Goal: Transaction & Acquisition: Purchase product/service

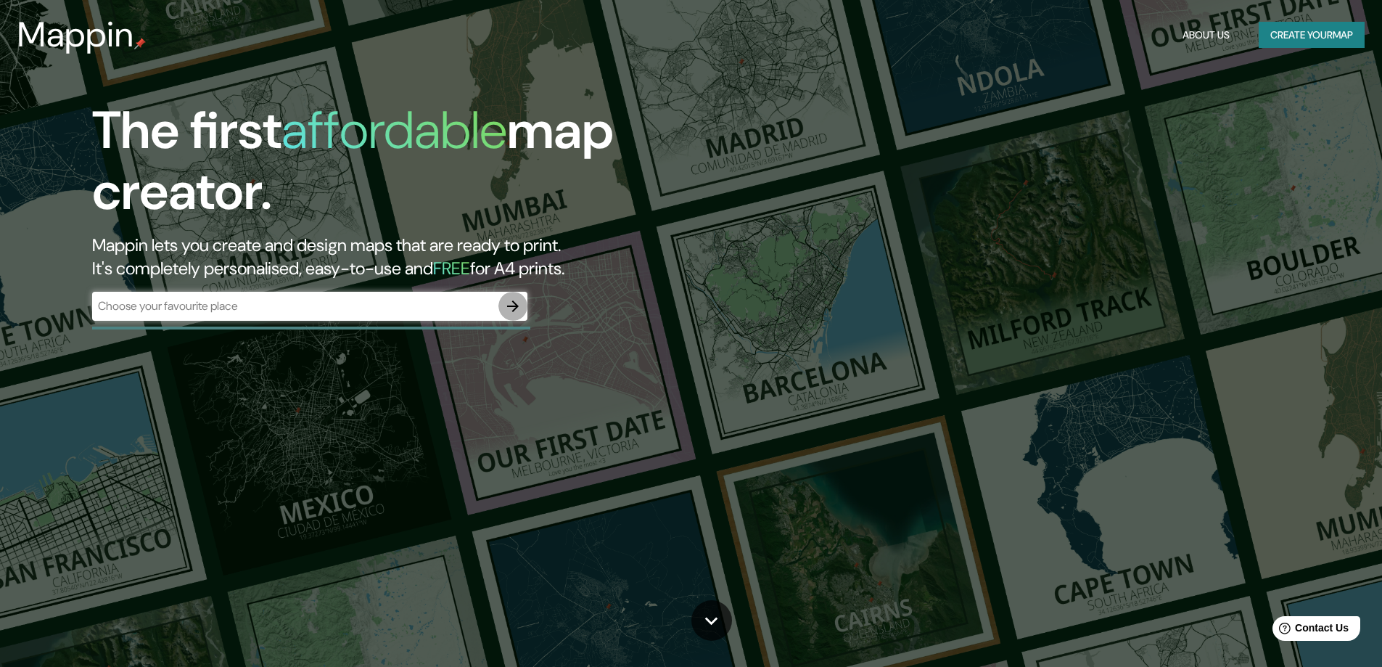
click at [524, 304] on button "button" at bounding box center [512, 306] width 29 height 29
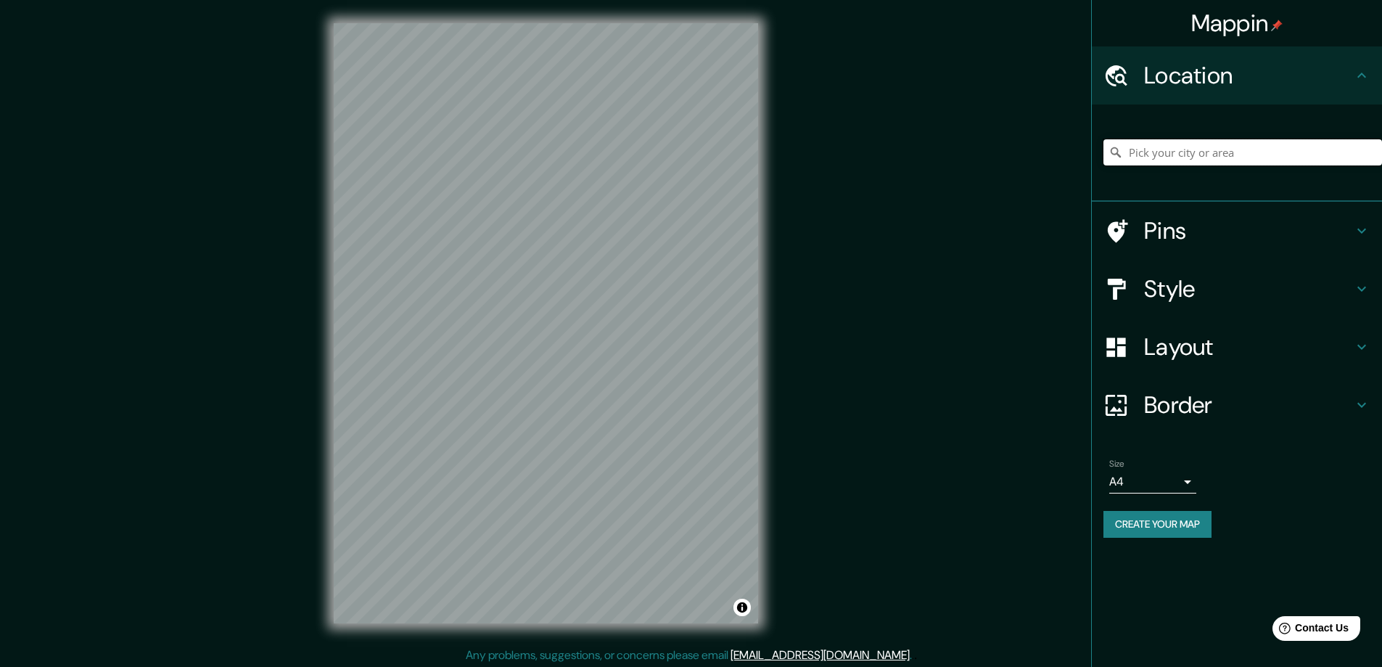
click at [1179, 154] on input "Pick your city or area" at bounding box center [1242, 152] width 279 height 26
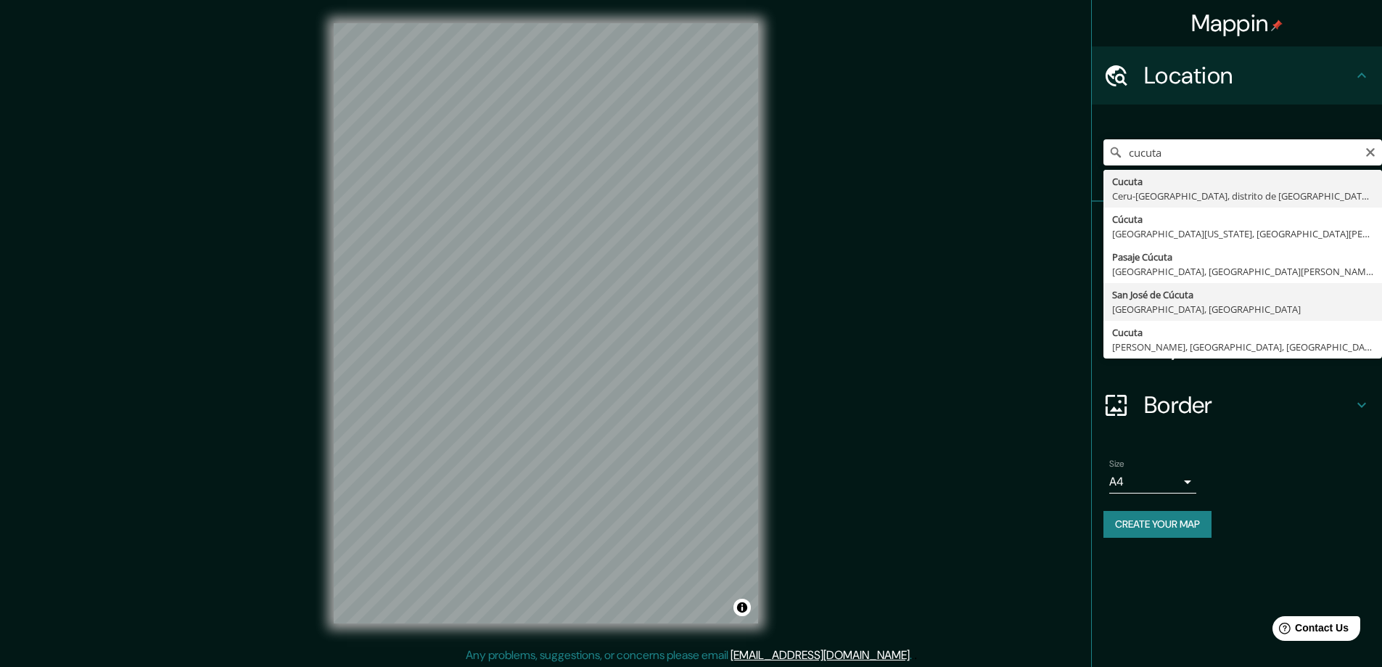
type input "San [PERSON_NAME], [GEOGRAPHIC_DATA], [GEOGRAPHIC_DATA]"
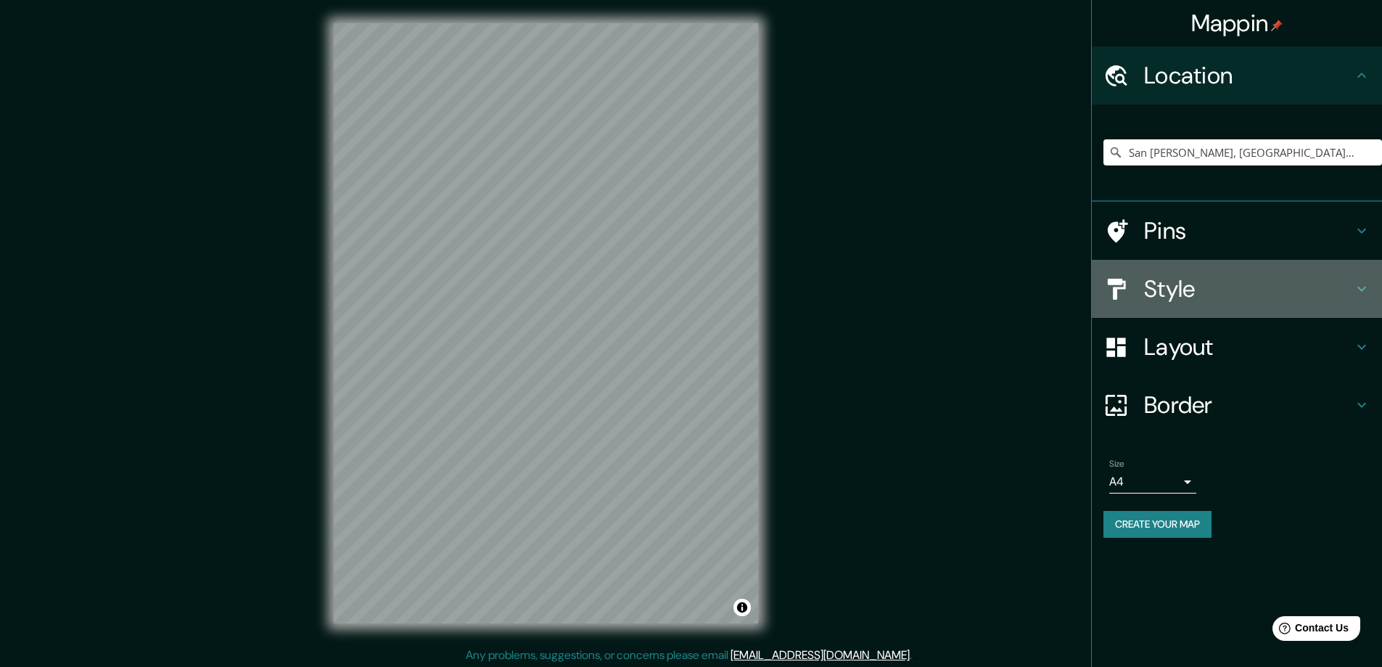
click at [1189, 286] on h4 "Style" at bounding box center [1248, 288] width 209 height 29
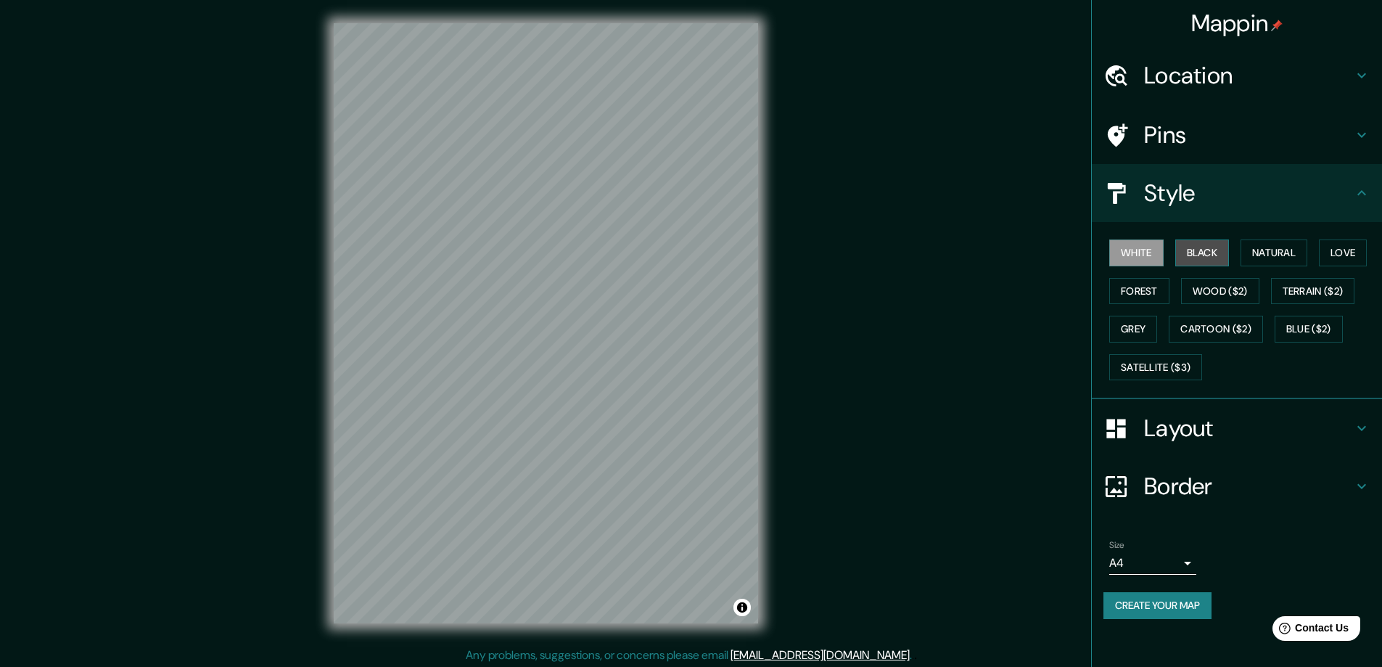
click at [1209, 257] on button "Black" at bounding box center [1202, 252] width 54 height 27
click at [869, 426] on div "Mappin Location [GEOGRAPHIC_DATA][PERSON_NAME], [GEOGRAPHIC_DATA], [GEOGRAPHIC_…" at bounding box center [691, 334] width 1382 height 669
click at [1121, 244] on button "White" at bounding box center [1136, 252] width 54 height 27
click at [764, 524] on div "© Mapbox © OpenStreetMap Improve this map" at bounding box center [545, 323] width 471 height 646
click at [1187, 250] on button "Black" at bounding box center [1202, 252] width 54 height 27
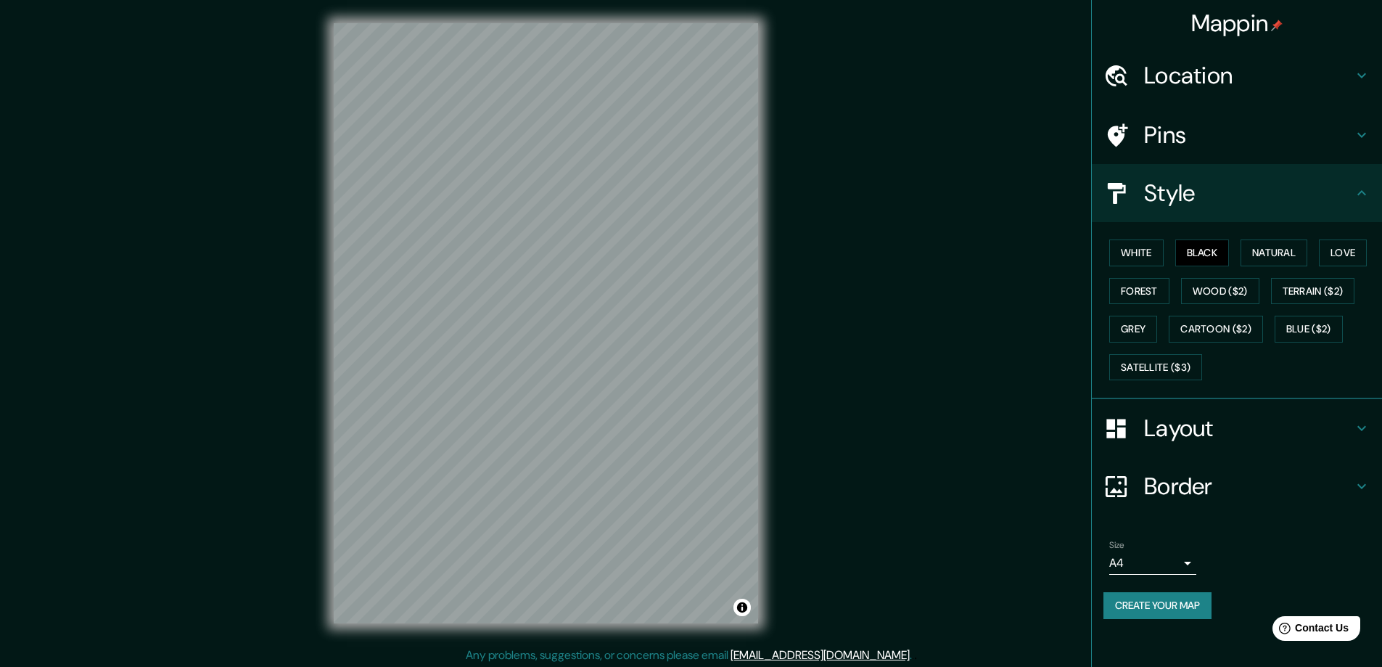
click at [1315, 433] on h4 "Layout" at bounding box center [1248, 427] width 209 height 29
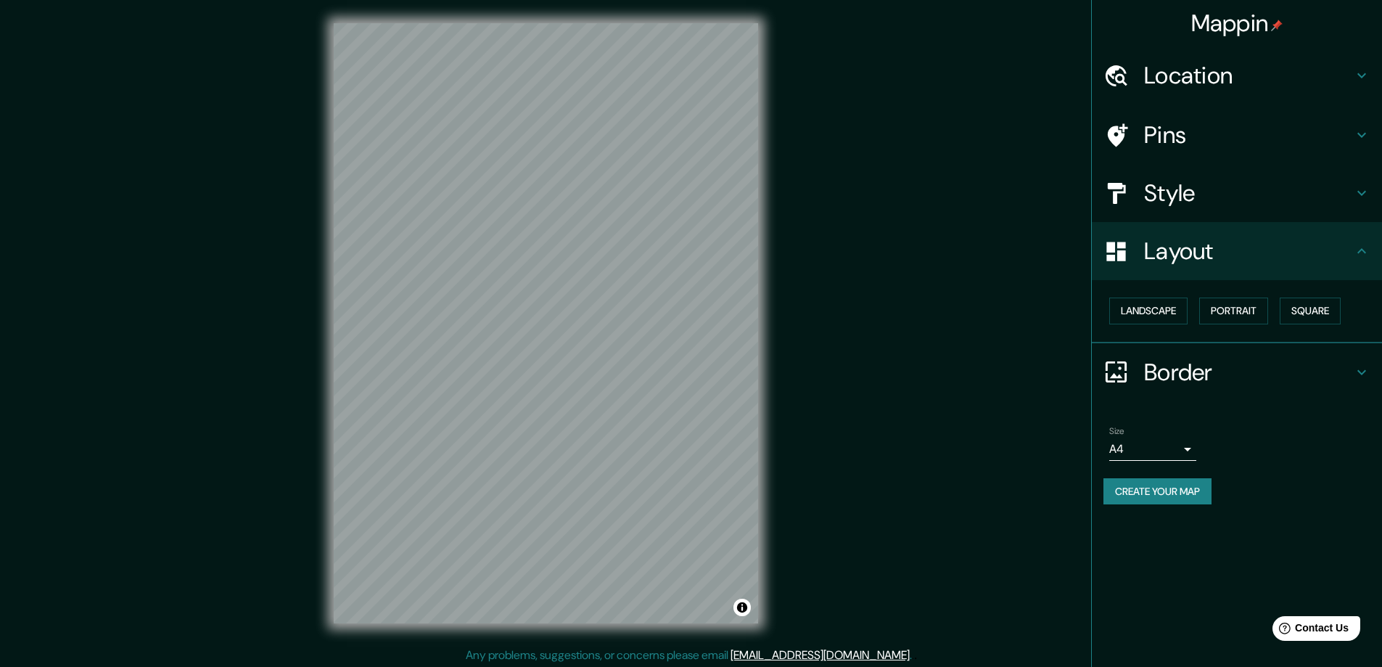
click at [1147, 250] on h4 "Layout" at bounding box center [1248, 250] width 209 height 29
click at [1163, 143] on h4 "Pins" at bounding box center [1248, 134] width 209 height 29
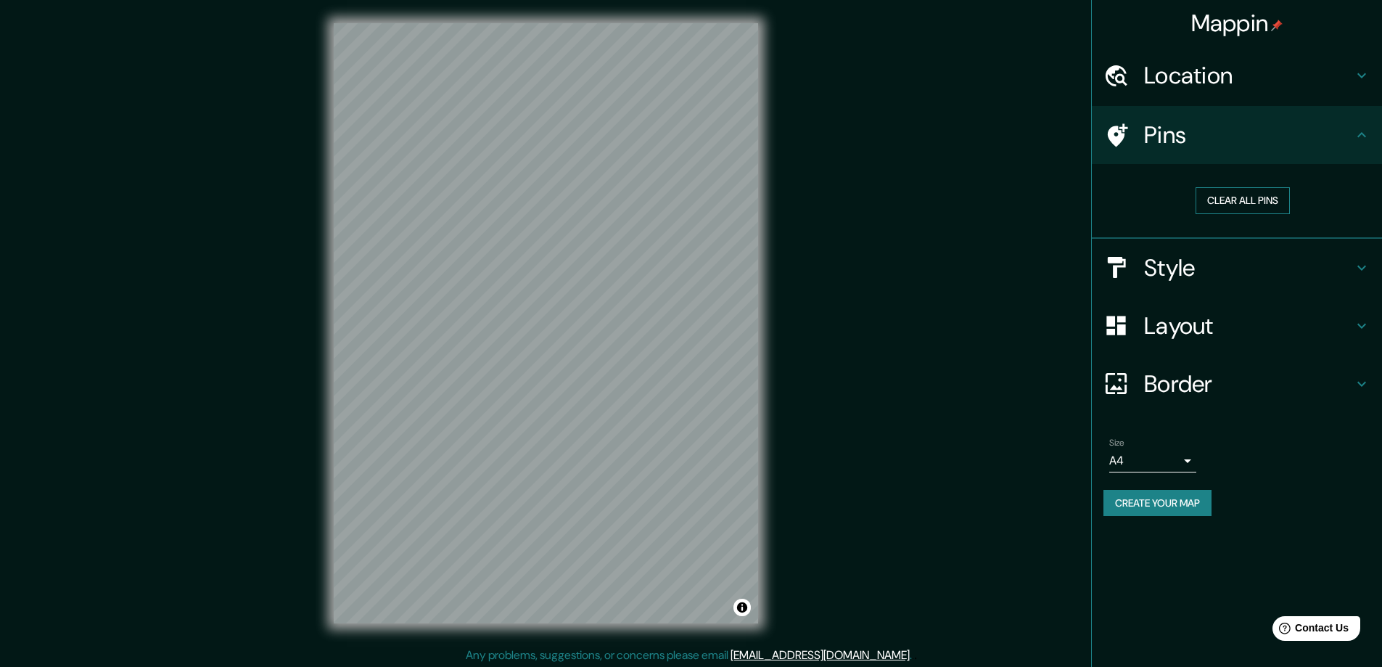
click at [1240, 191] on button "Clear all pins" at bounding box center [1242, 200] width 94 height 27
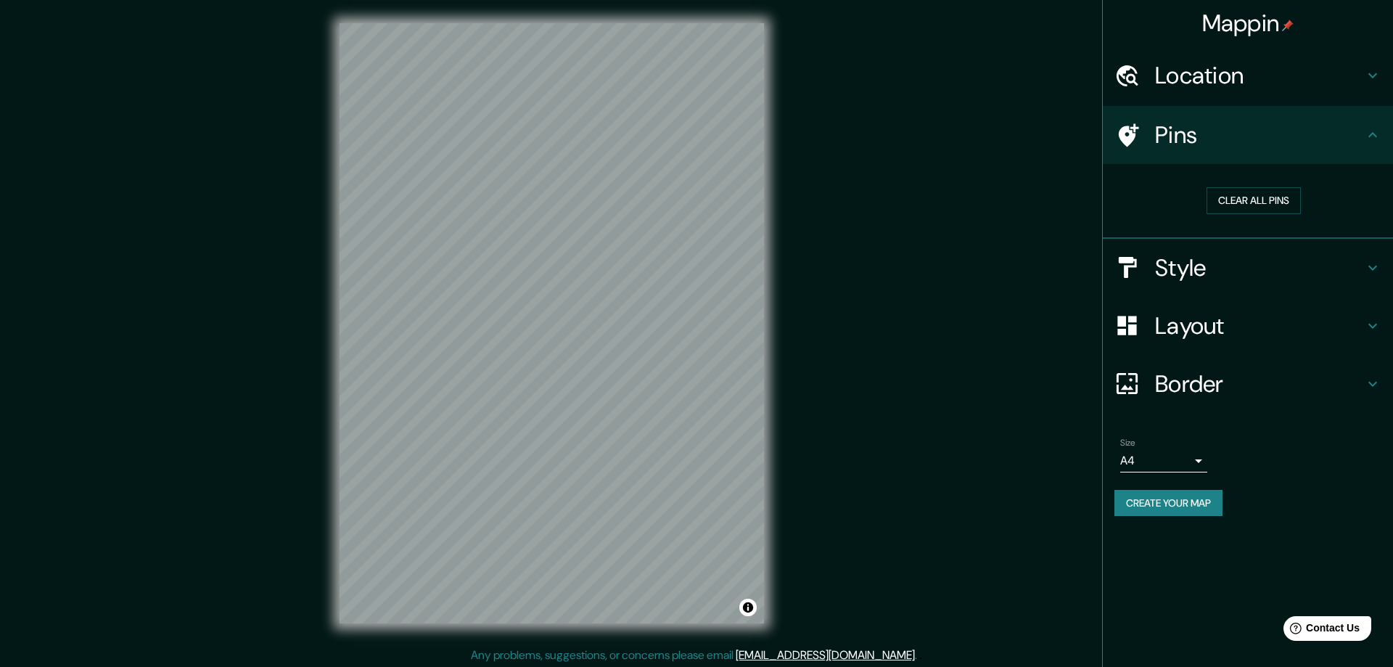
click at [1160, 462] on body "Mappin Location San José de Cúcuta, Norte de Santander, Colombia Pins Clear all…" at bounding box center [696, 333] width 1393 height 667
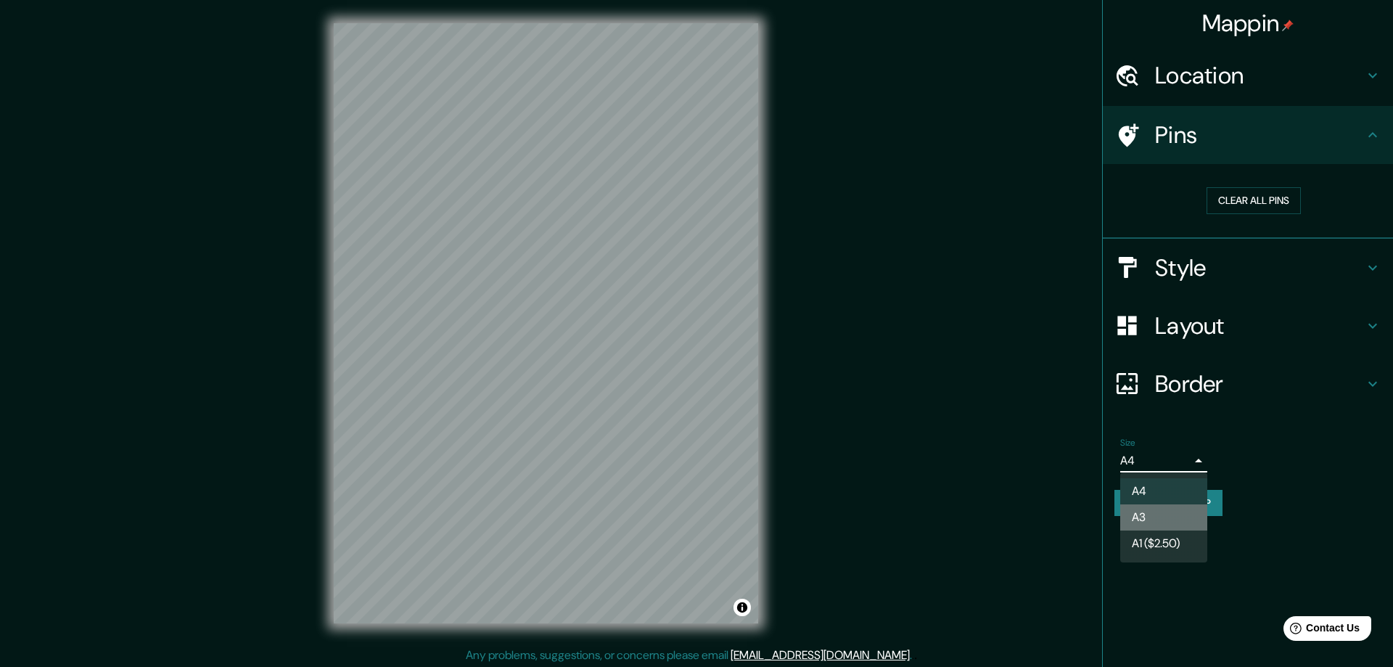
click at [1141, 516] on li "A3" at bounding box center [1163, 517] width 87 height 26
type input "a4"
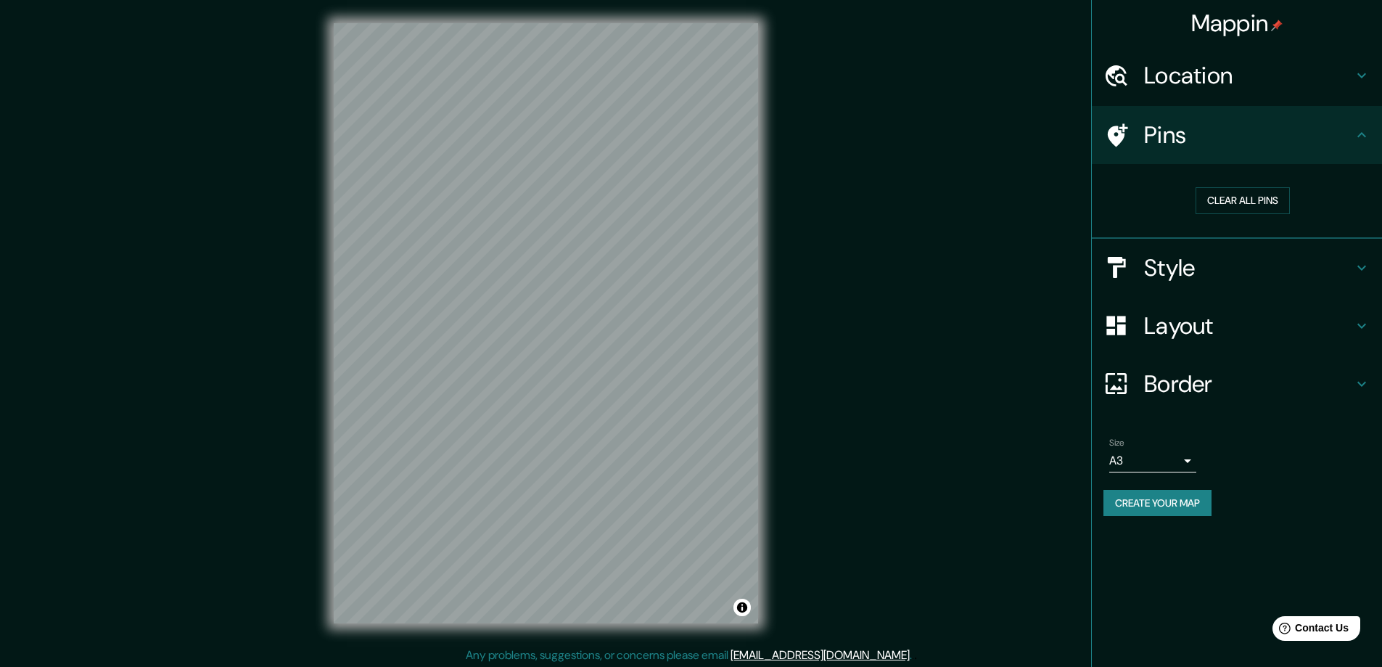
click at [1239, 149] on h4 "Pins" at bounding box center [1248, 134] width 209 height 29
click at [1353, 131] on div "Pins" at bounding box center [1237, 135] width 290 height 58
click at [1186, 387] on h4 "Border" at bounding box center [1248, 383] width 209 height 29
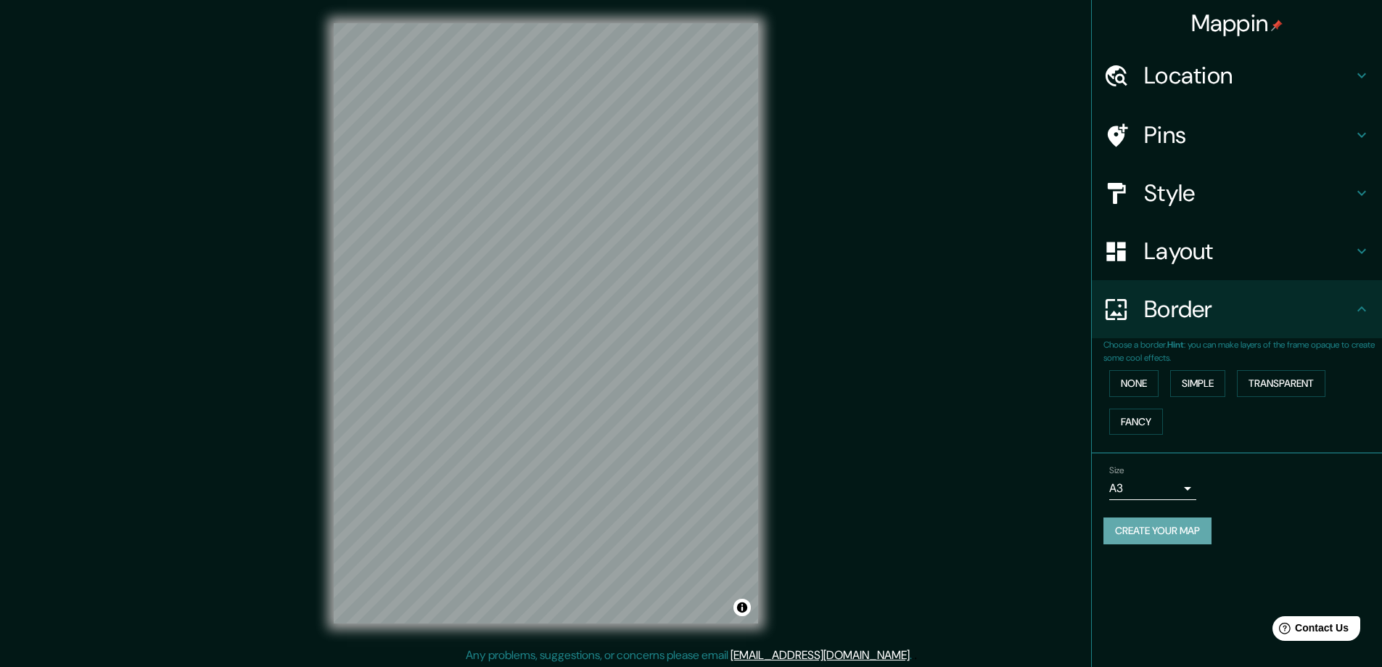
click at [1171, 525] on button "Create your map" at bounding box center [1157, 530] width 108 height 27
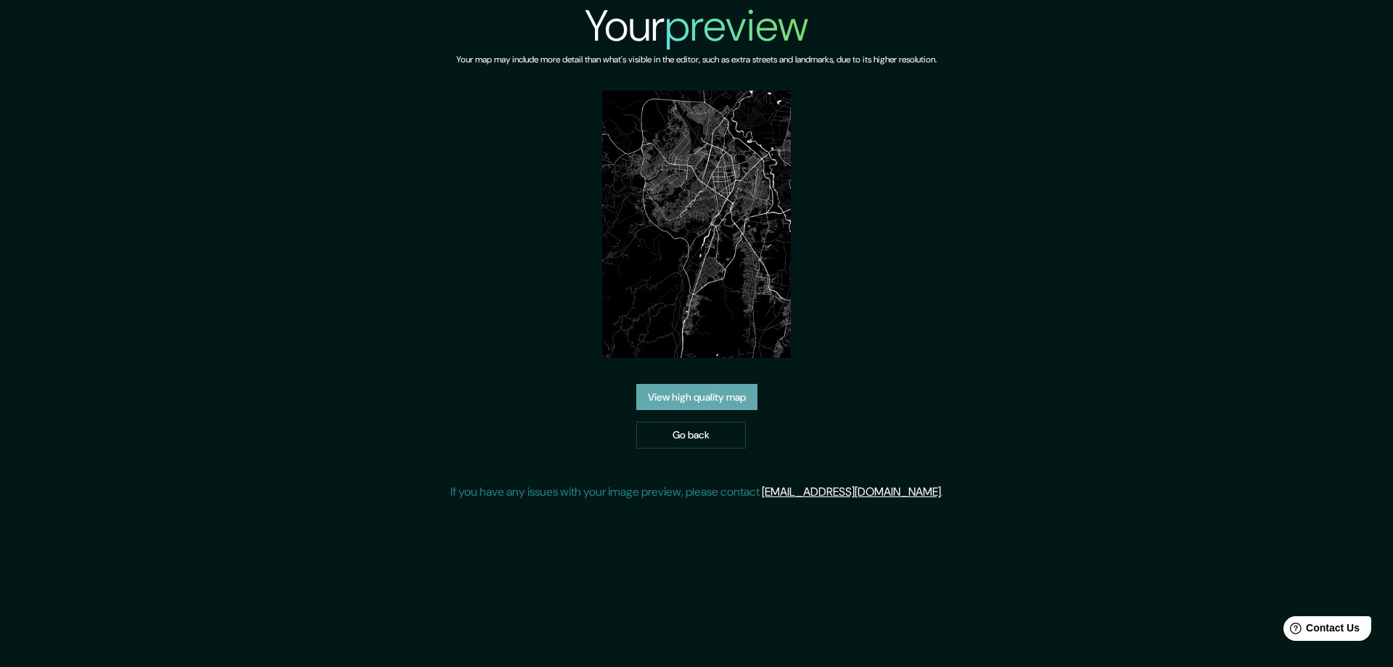
click at [680, 397] on link "View high quality map" at bounding box center [696, 397] width 121 height 27
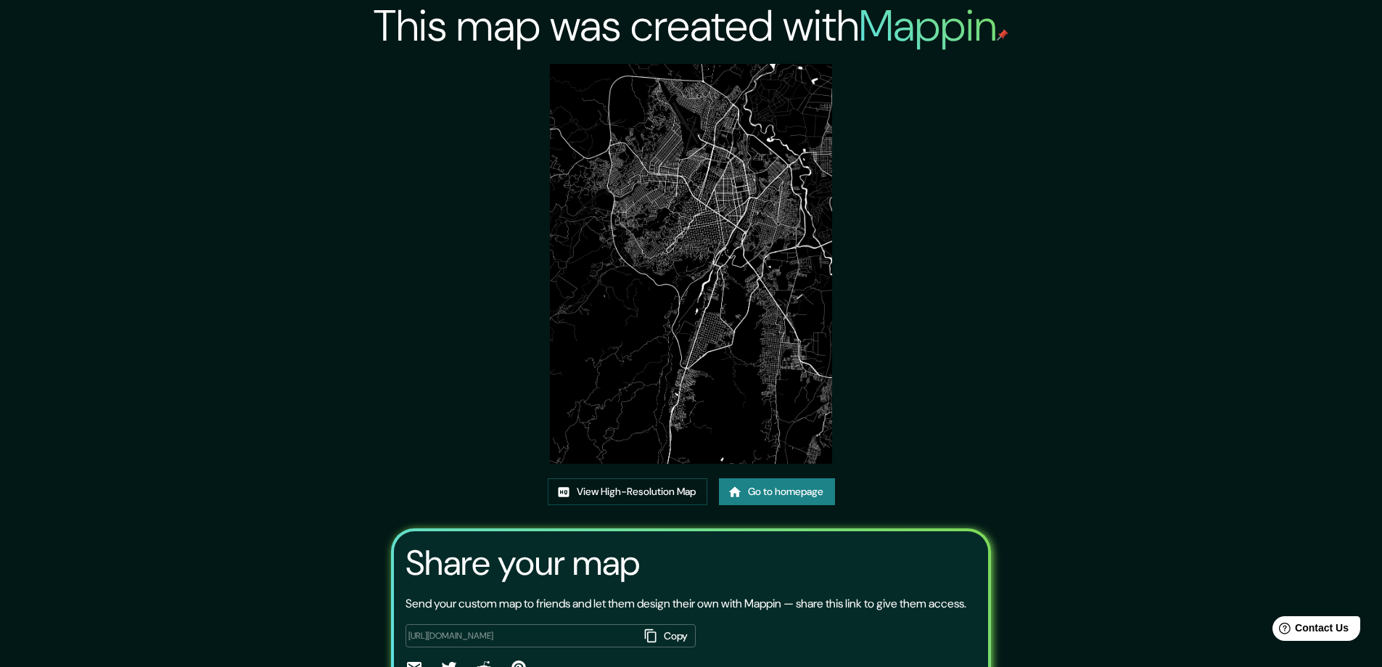
scroll to position [96, 0]
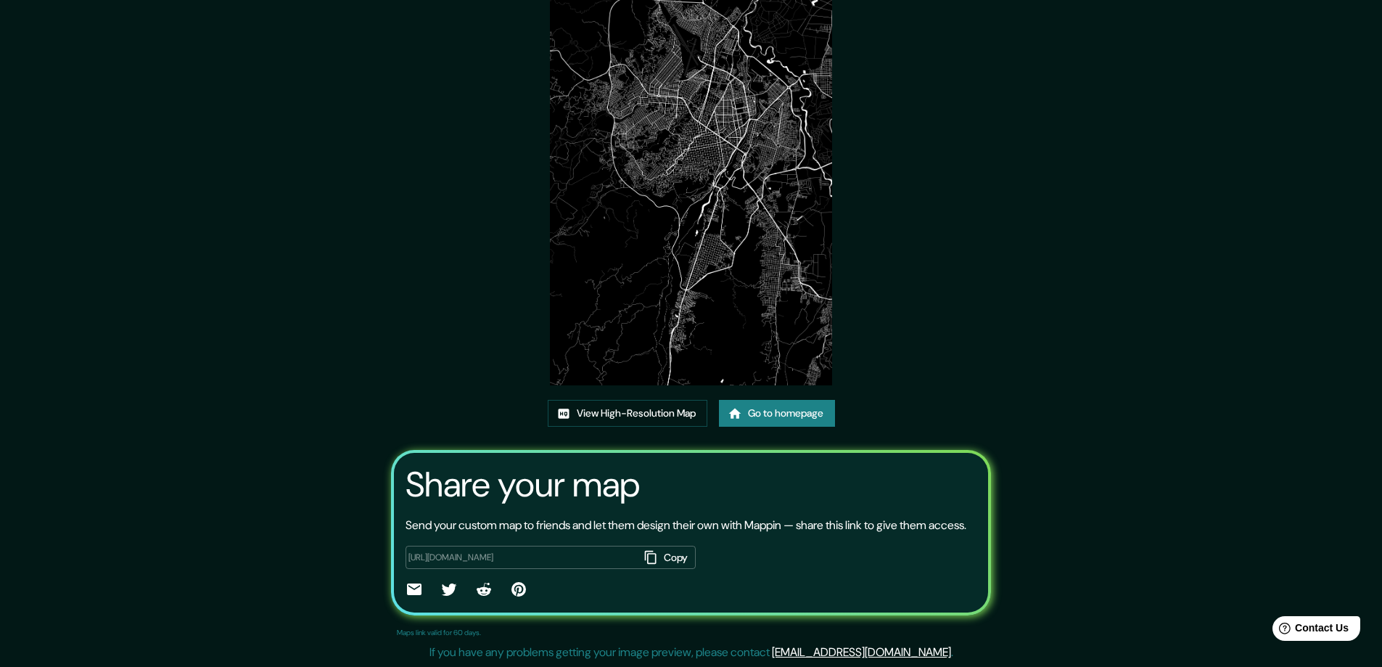
click at [1187, 397] on div "This map was created with Mappin View High-Resolution Map Go to homepage Share …" at bounding box center [691, 294] width 1382 height 745
click at [595, 403] on link "View High-Resolution Map" at bounding box center [628, 413] width 160 height 27
click at [811, 400] on link "Go to homepage" at bounding box center [777, 413] width 116 height 27
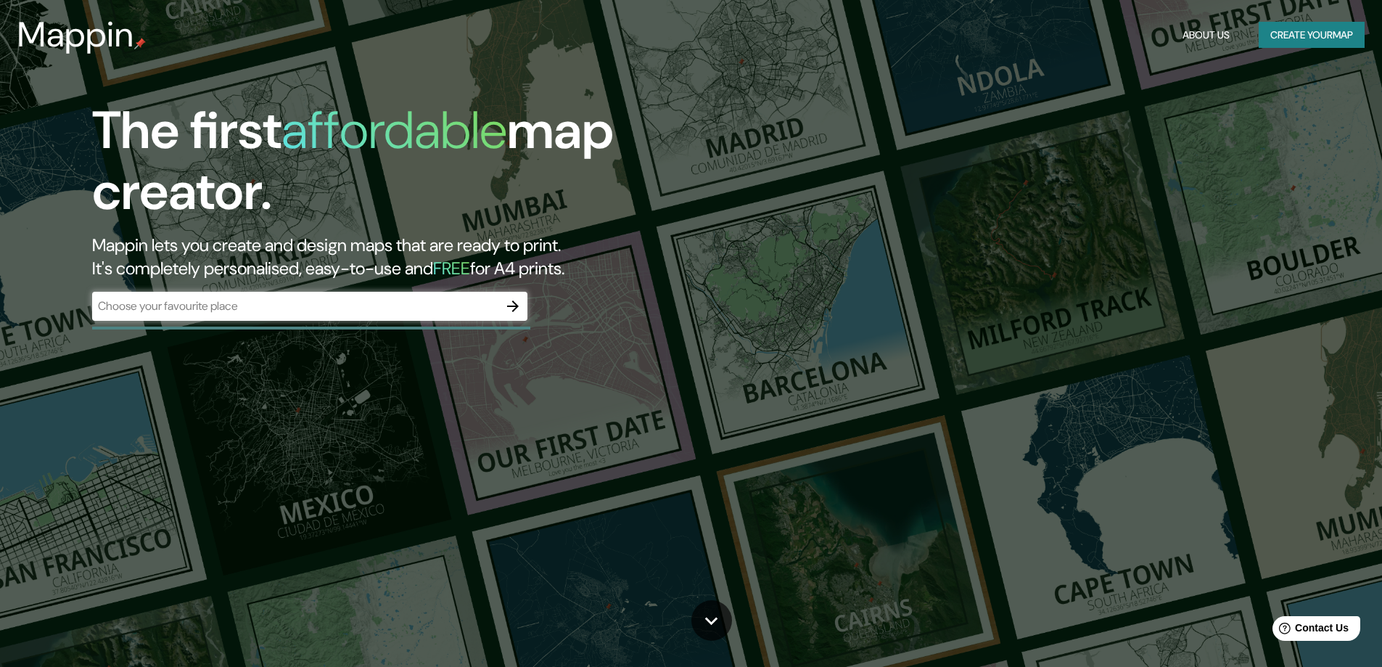
drag, startPoint x: 533, startPoint y: 312, endPoint x: 508, endPoint y: 328, distance: 29.4
click at [525, 319] on div "The first affordable map creator. Mappin lets you create and design maps that a…" at bounding box center [437, 217] width 829 height 235
click at [511, 310] on icon "button" at bounding box center [512, 305] width 17 height 17
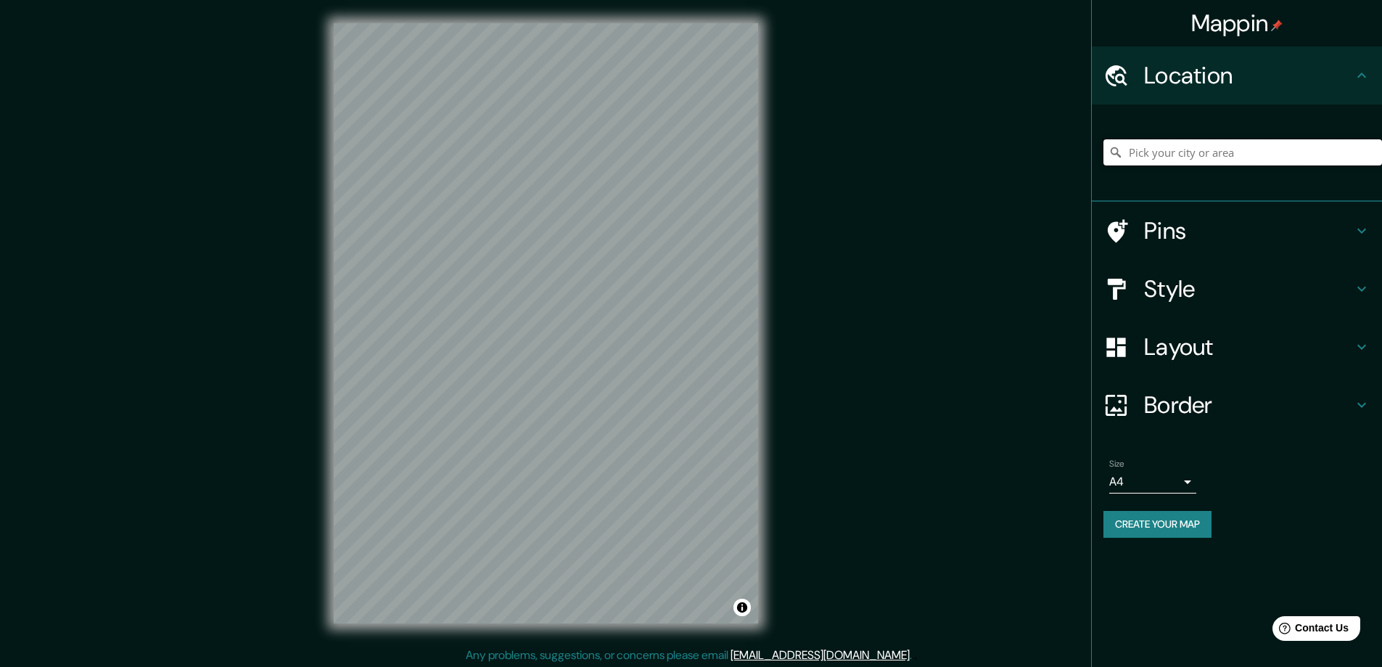
click at [1135, 146] on input "Pick your city or area" at bounding box center [1242, 152] width 279 height 26
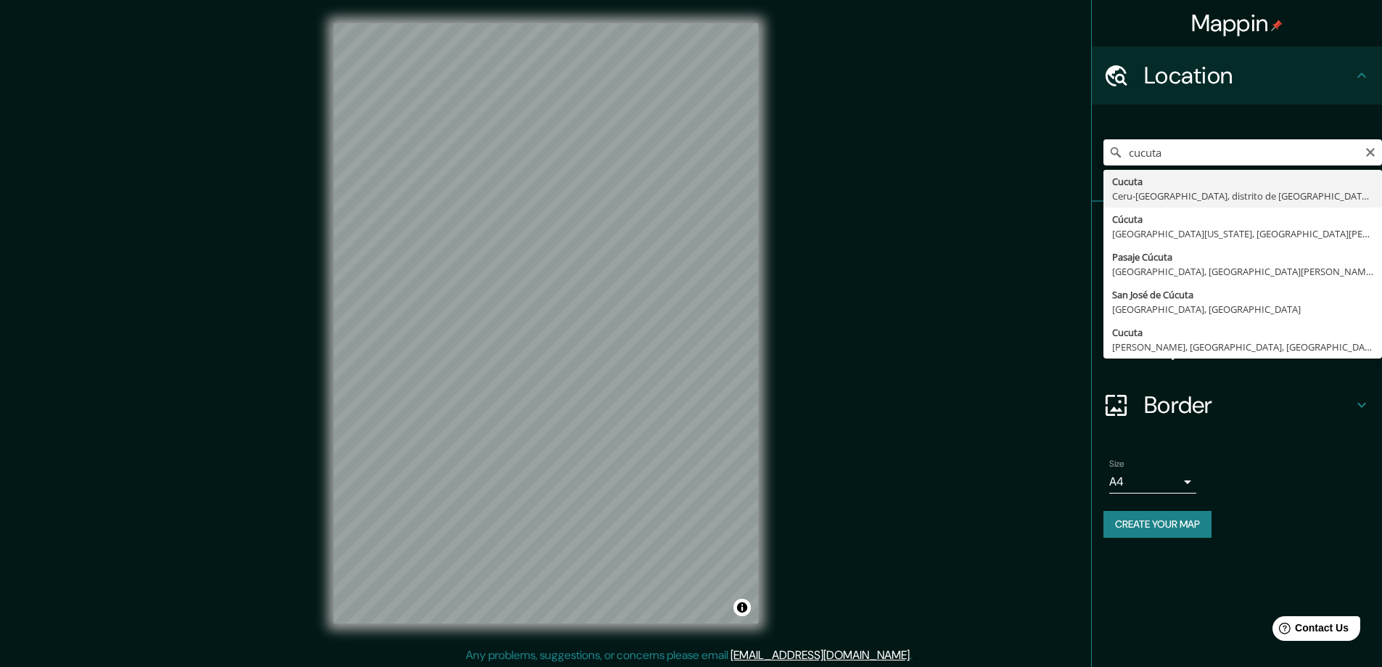
type input "San [PERSON_NAME], [GEOGRAPHIC_DATA], [GEOGRAPHIC_DATA]"
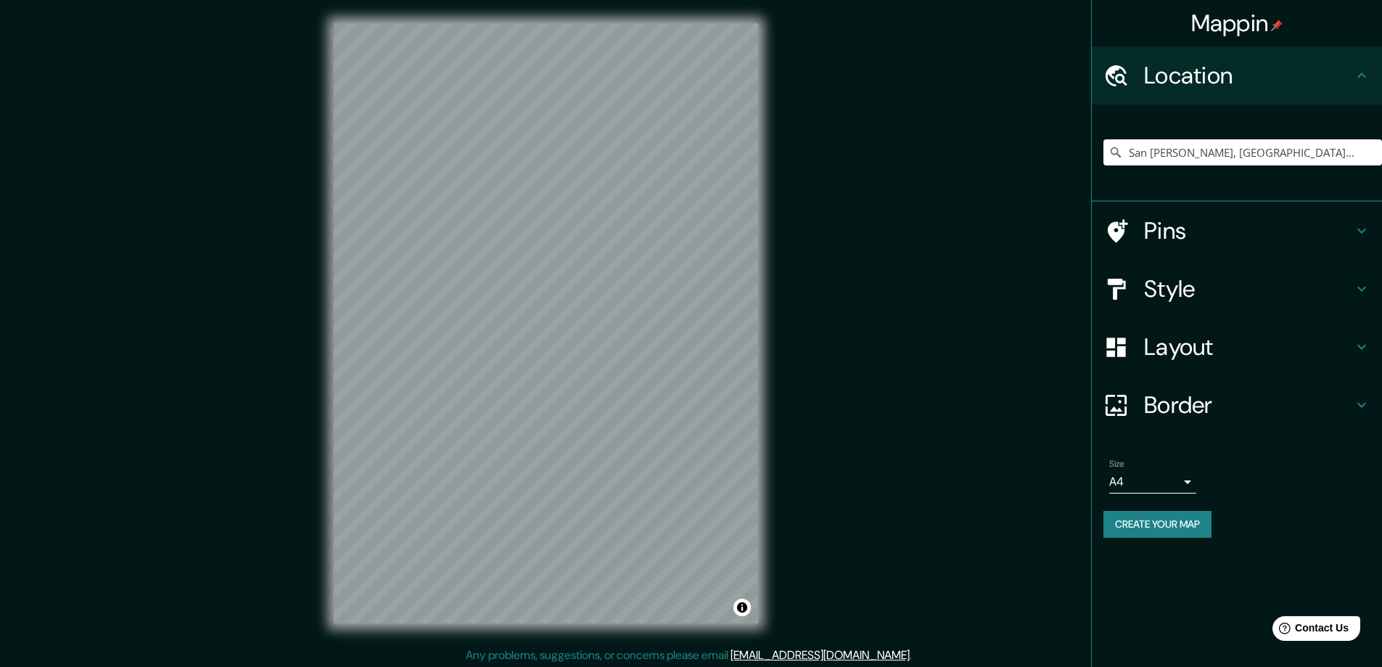
click at [1173, 236] on h4 "Pins" at bounding box center [1248, 230] width 209 height 29
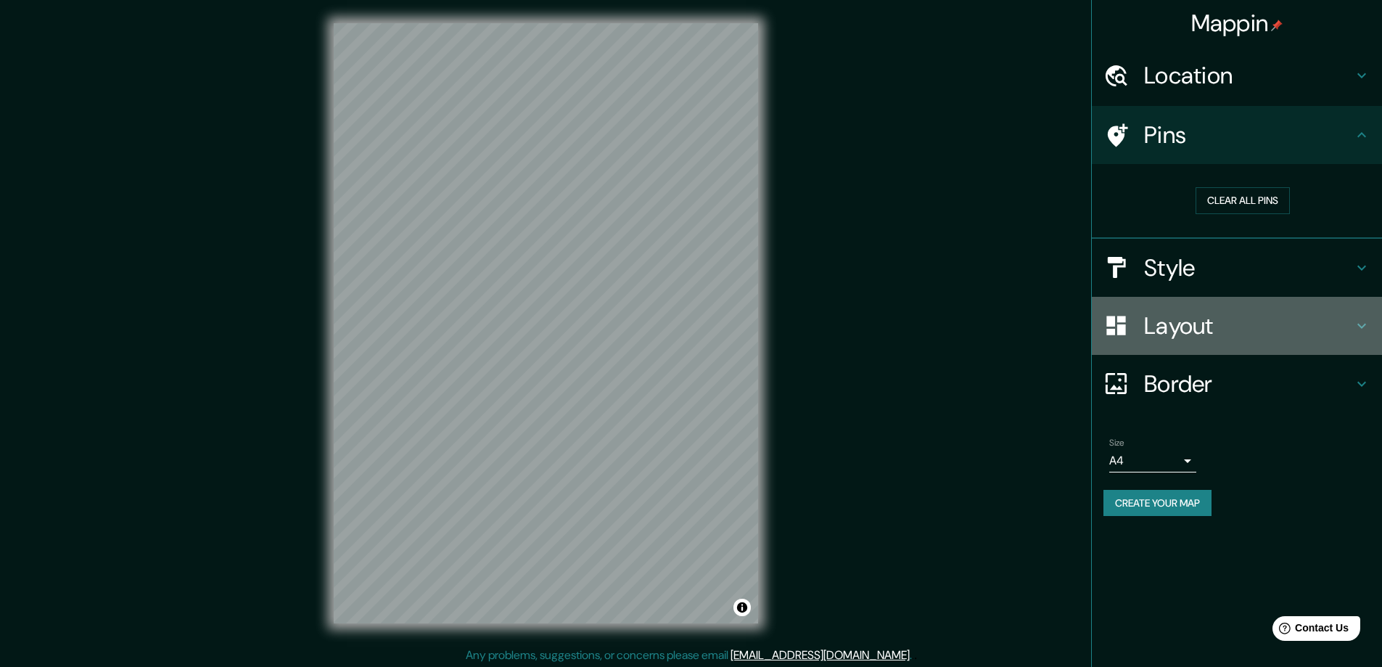
click at [1147, 317] on h4 "Layout" at bounding box center [1248, 325] width 209 height 29
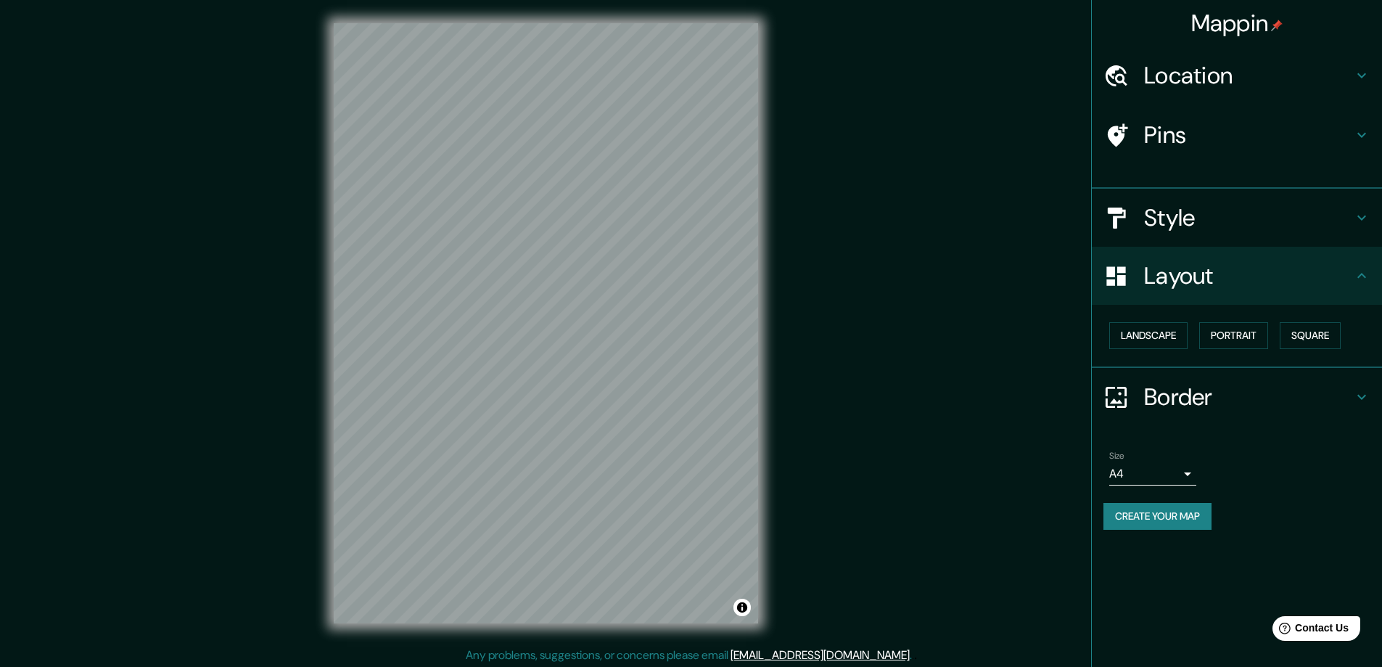
click at [1172, 253] on div "Layout" at bounding box center [1237, 276] width 290 height 58
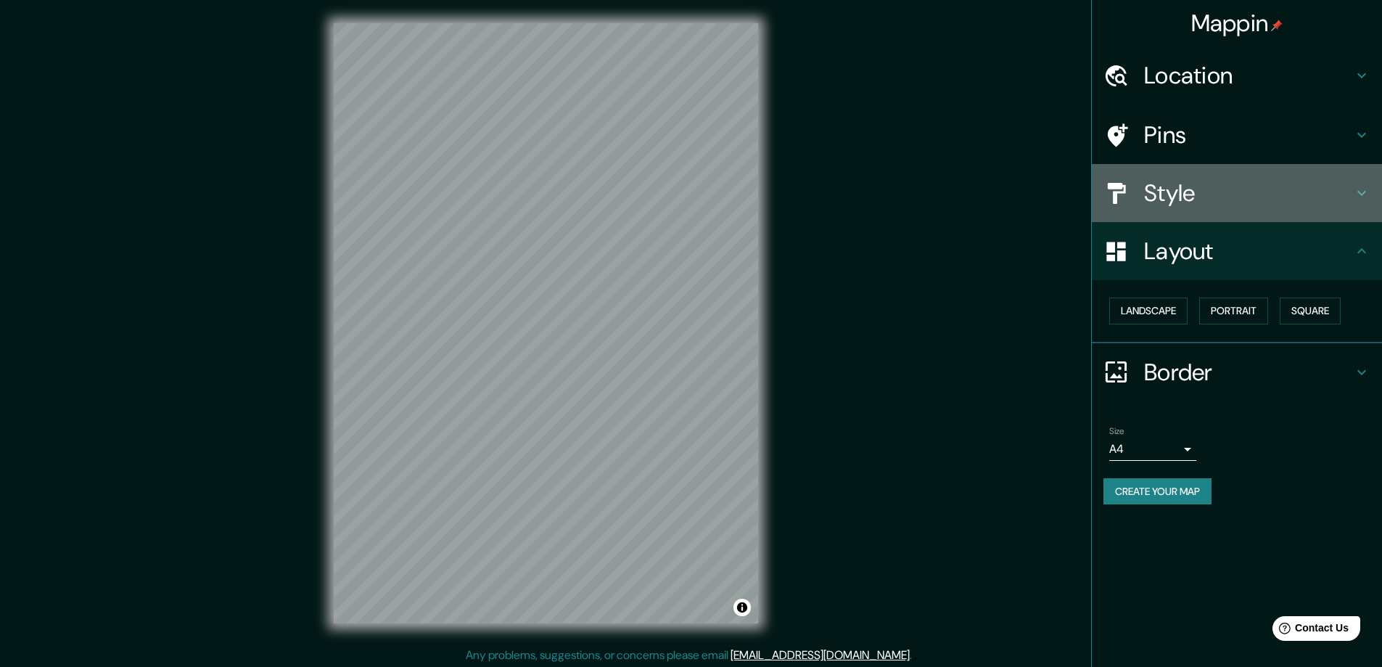
click at [1184, 205] on h4 "Style" at bounding box center [1248, 192] width 209 height 29
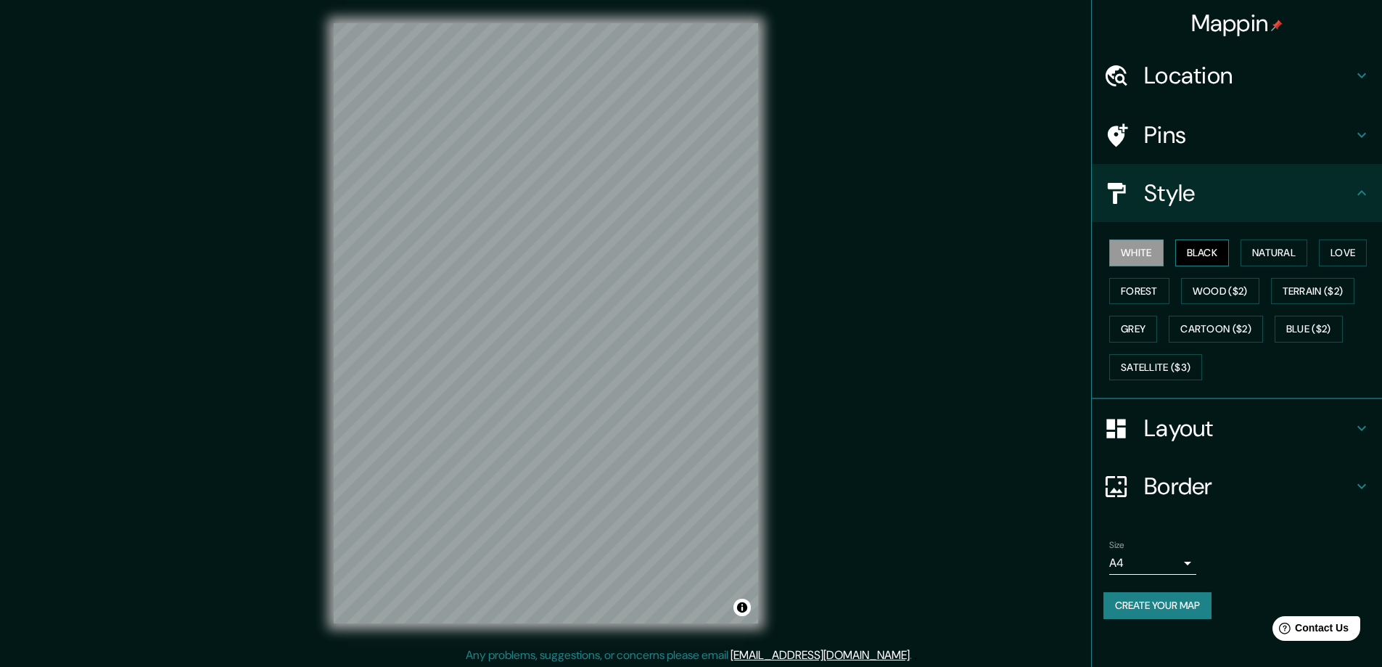
click at [1208, 248] on button "Black" at bounding box center [1202, 252] width 54 height 27
click at [1145, 253] on button "White" at bounding box center [1136, 252] width 54 height 27
click at [1188, 247] on button "Black" at bounding box center [1202, 252] width 54 height 27
click at [308, 566] on div "Mappin Location [GEOGRAPHIC_DATA][PERSON_NAME], [GEOGRAPHIC_DATA], [GEOGRAPHIC_…" at bounding box center [691, 334] width 1382 height 669
click at [1184, 255] on button "Black" at bounding box center [1202, 252] width 54 height 27
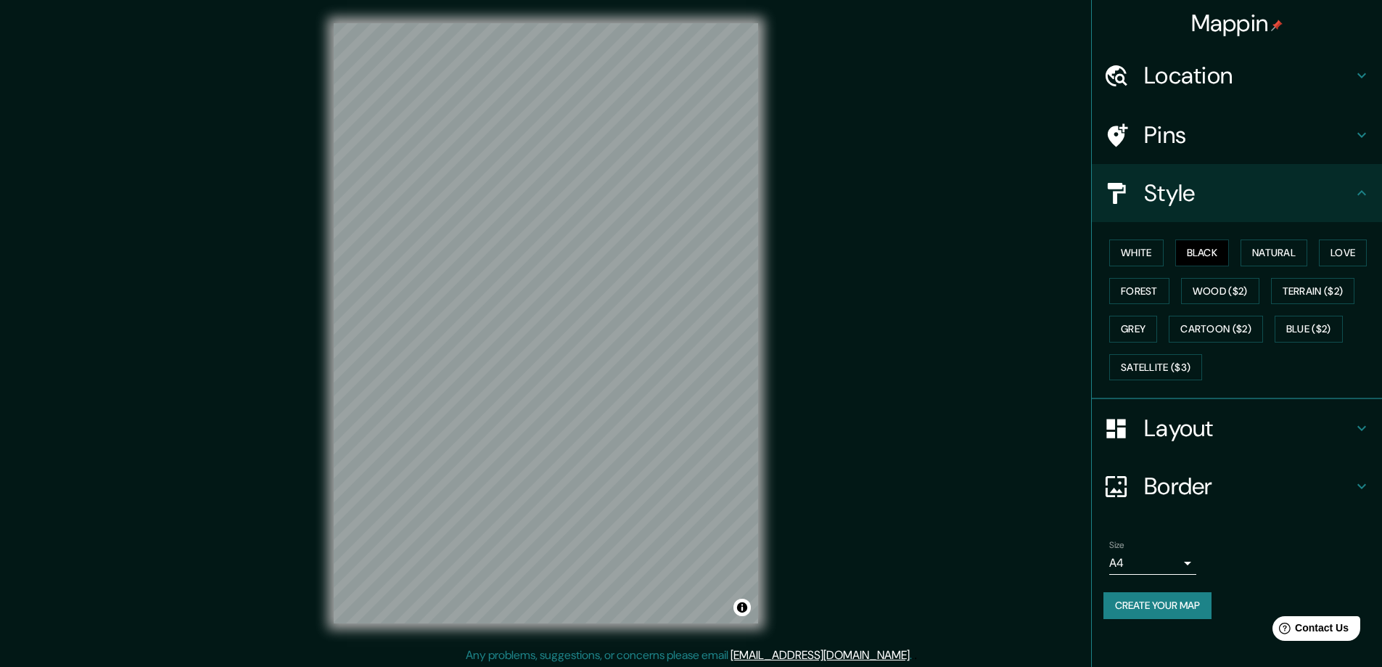
scroll to position [3, 0]
